Goal: Information Seeking & Learning: Understand process/instructions

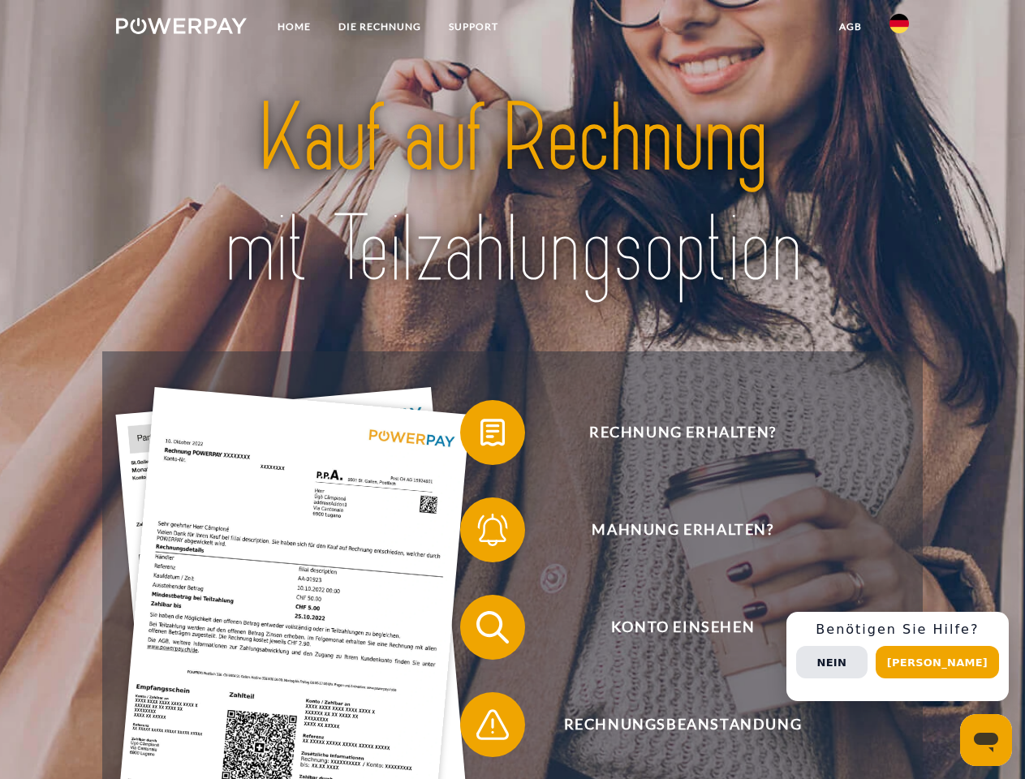
click at [181, 28] on img at bounding box center [181, 26] width 131 height 16
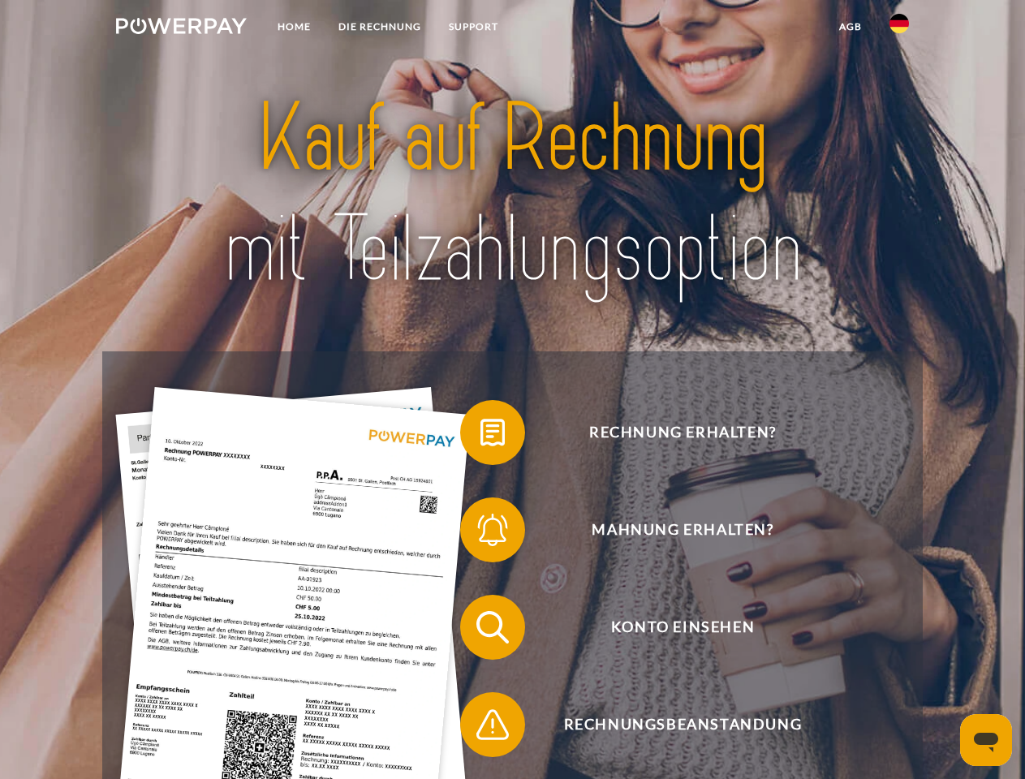
click at [899, 28] on img at bounding box center [898, 23] width 19 height 19
click at [849, 27] on link "agb" at bounding box center [850, 26] width 50 height 29
click at [480, 436] on span at bounding box center [468, 432] width 81 height 81
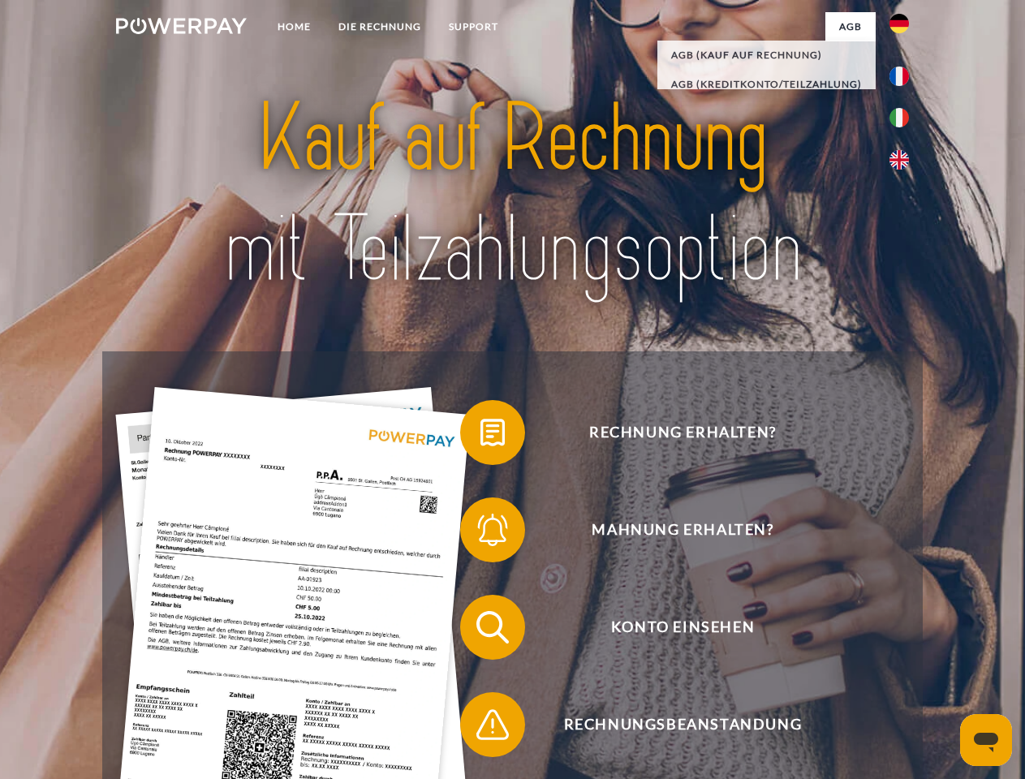
click at [480, 533] on span at bounding box center [468, 529] width 81 height 81
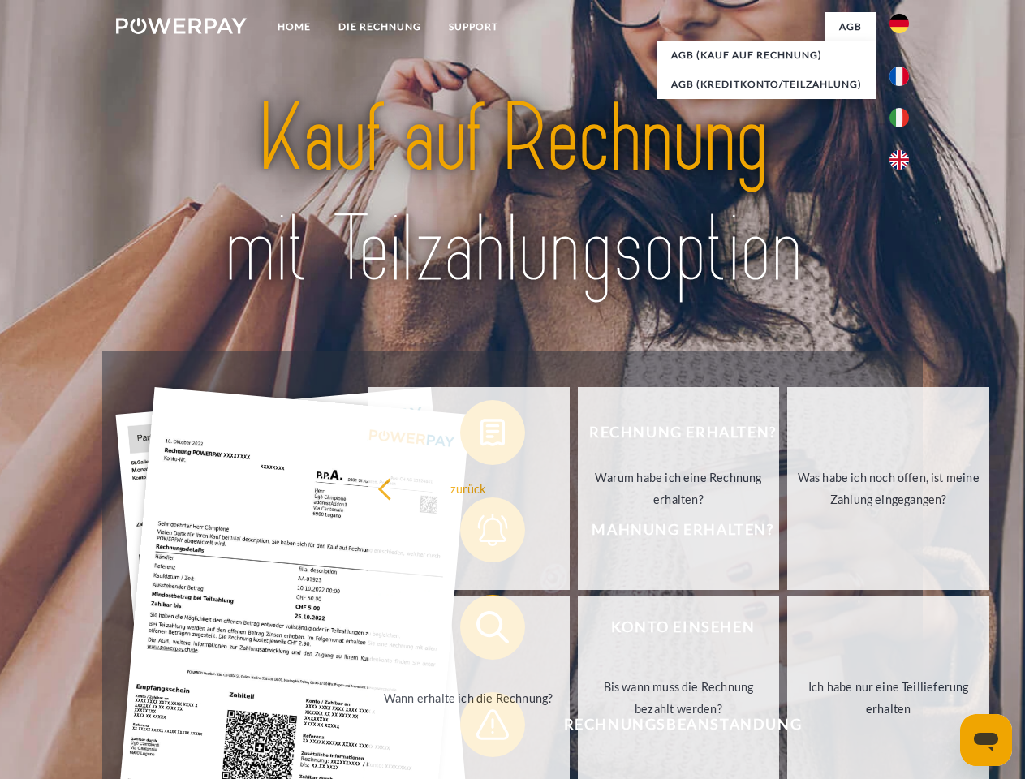
click at [578, 630] on link "Bis wann muss die Rechnung bezahlt werden?" at bounding box center [679, 697] width 202 height 203
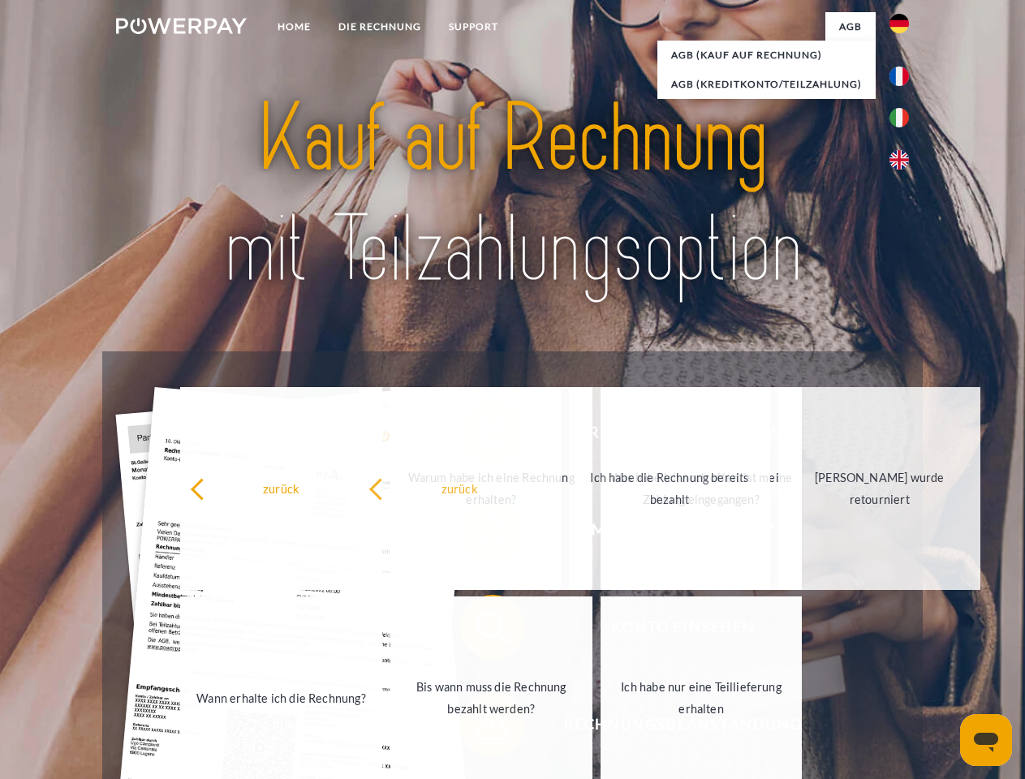
click at [480, 728] on span at bounding box center [468, 724] width 81 height 81
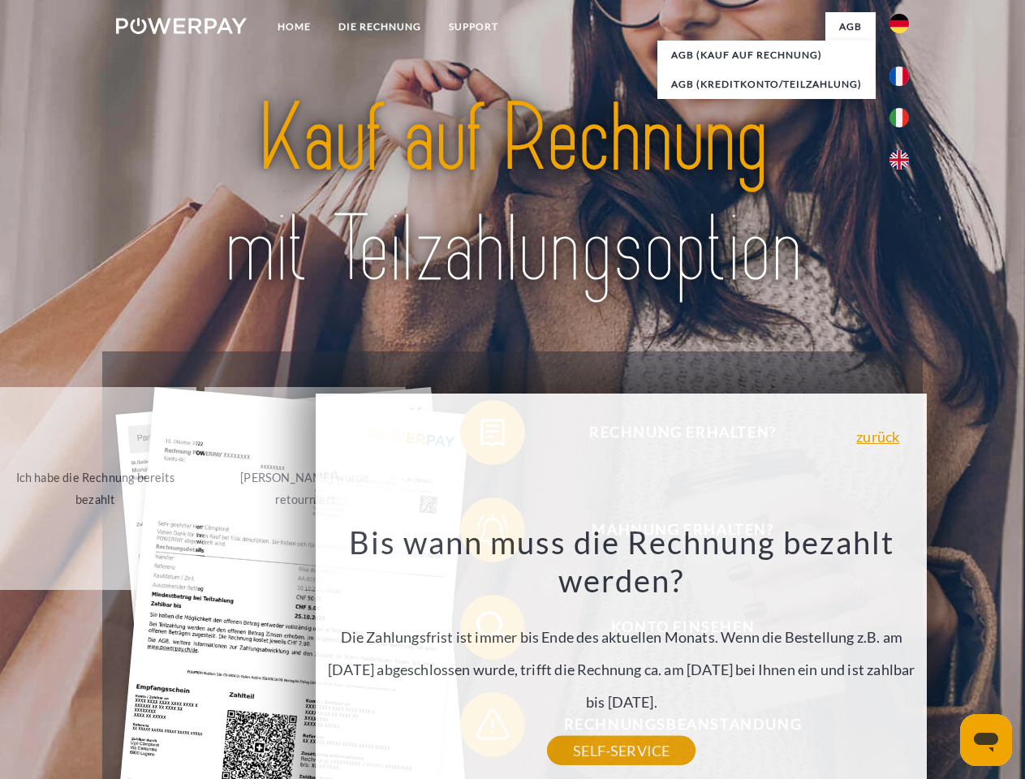
click at [903, 656] on div "Rechnung erhalten? Mahnung erhalten? Konto einsehen" at bounding box center [511, 675] width 819 height 649
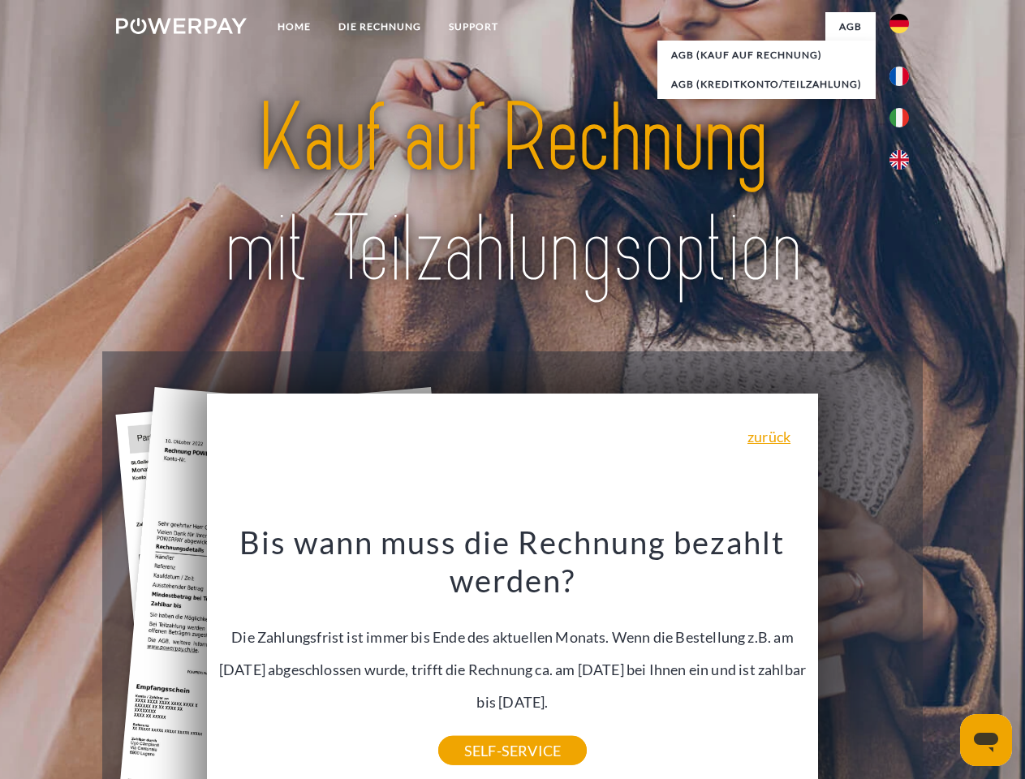
click at [863, 660] on span "Konto einsehen" at bounding box center [683, 627] width 398 height 65
click at [943, 662] on header "Home DIE RECHNUNG SUPPORT" at bounding box center [512, 560] width 1025 height 1120
